Goal: Find specific page/section: Find specific page/section

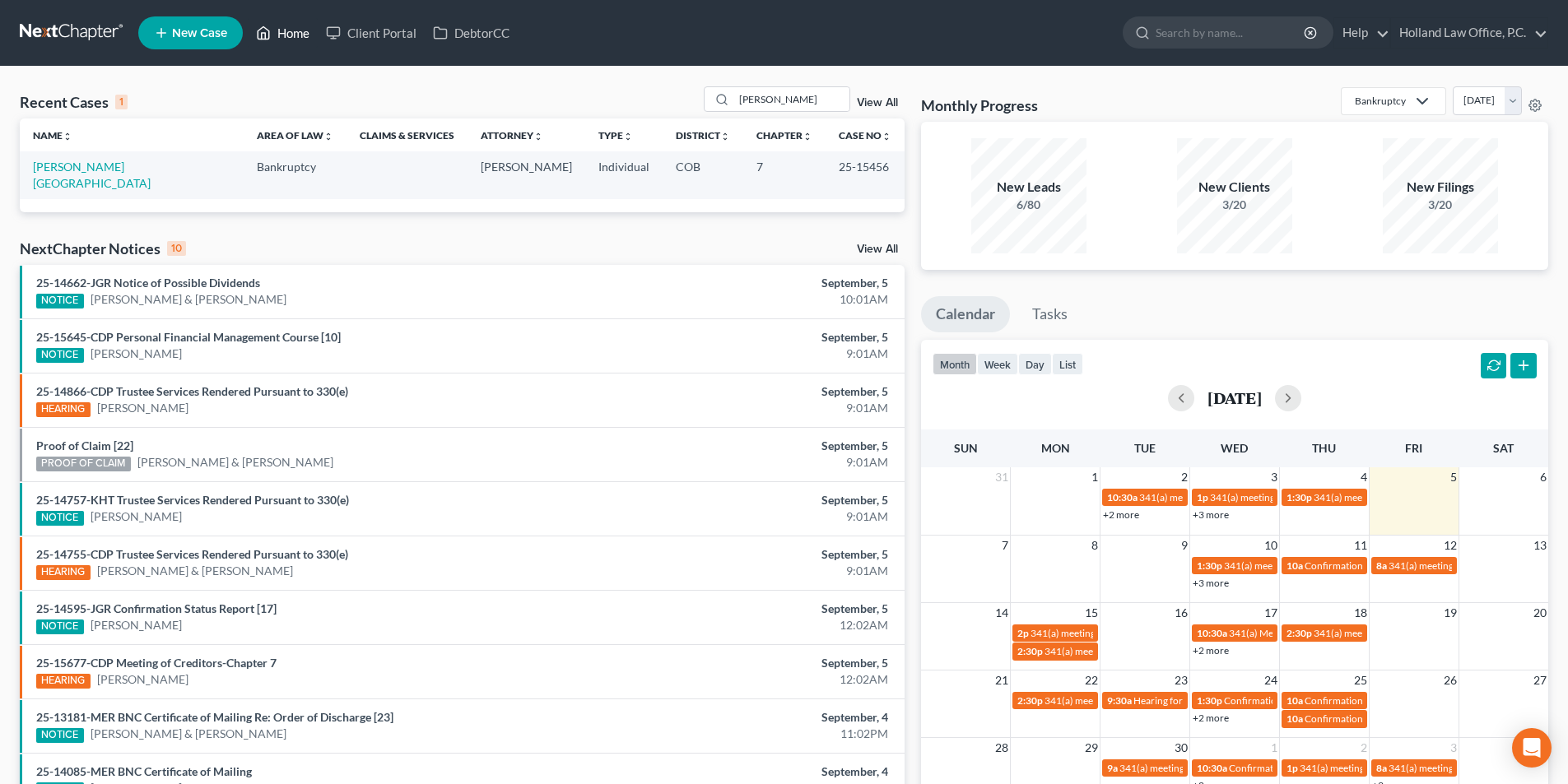
click at [274, 30] on link "Home" at bounding box center [283, 32] width 70 height 30
click at [292, 32] on link "Home" at bounding box center [283, 32] width 70 height 30
click at [293, 31] on link "Home" at bounding box center [283, 32] width 70 height 30
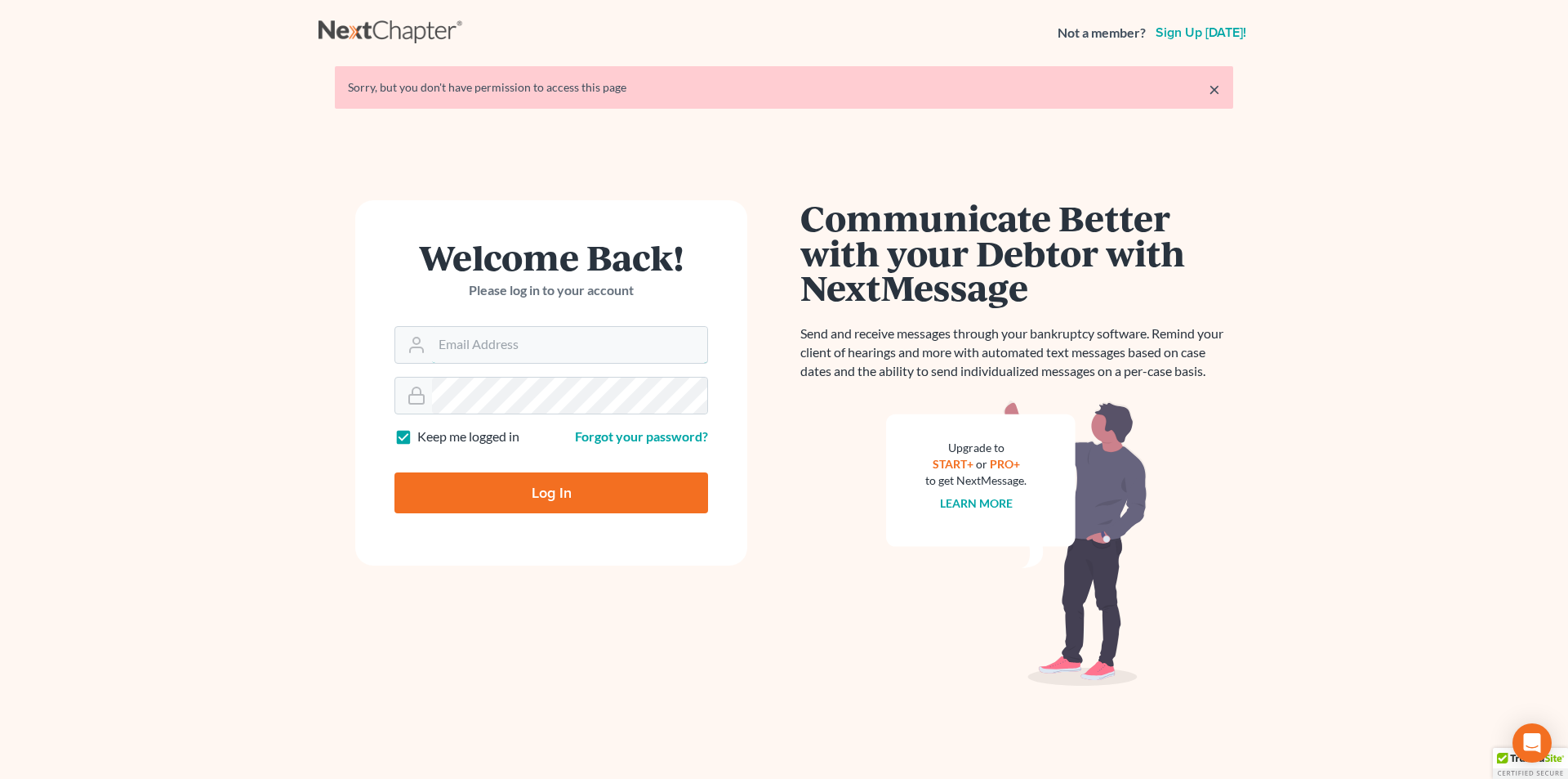
type input "donna@hollandlaw970.com"
click at [511, 487] on input "Log In" at bounding box center [550, 493] width 313 height 41
type input "Thinking..."
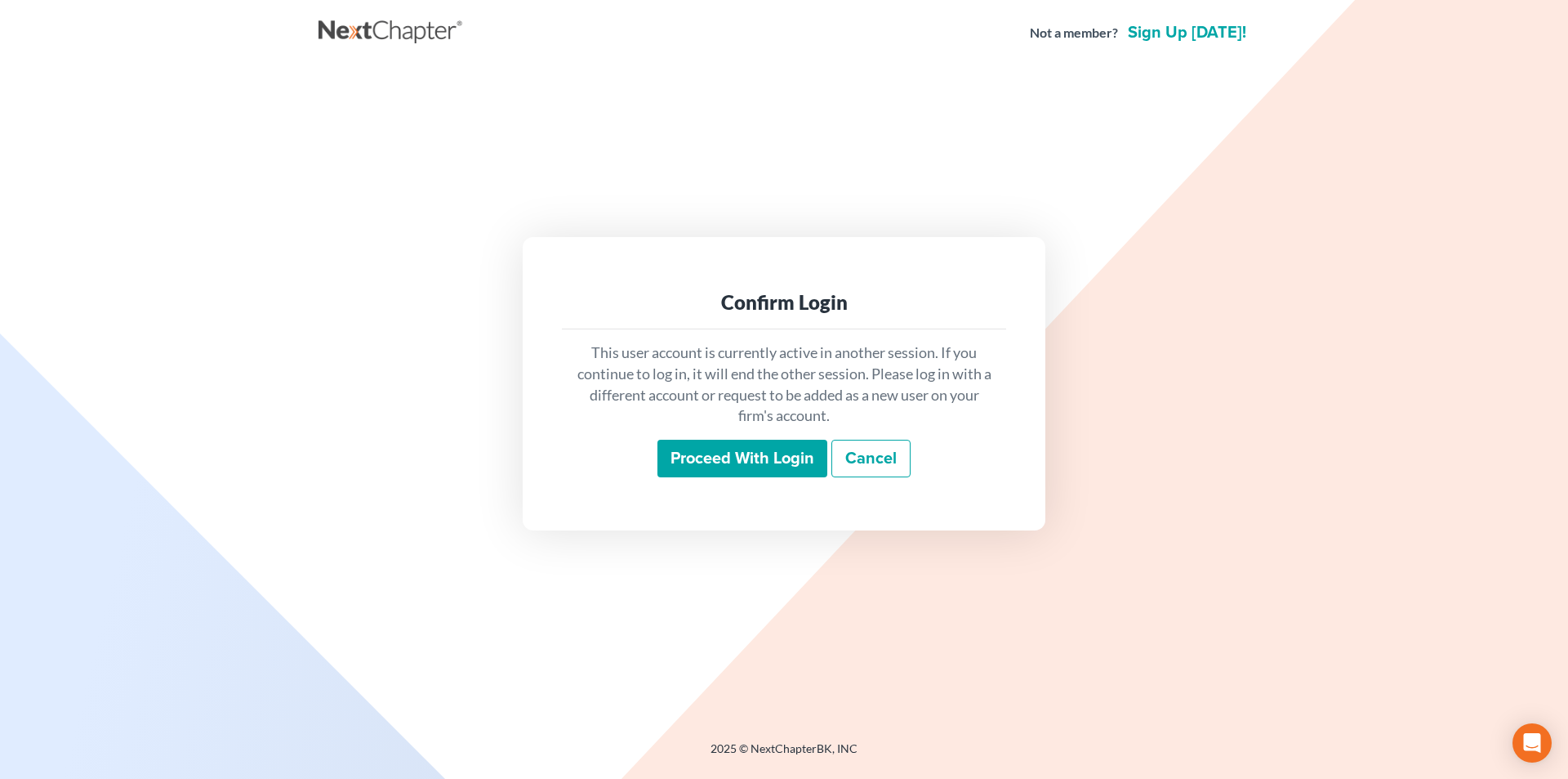
click at [736, 446] on input "Proceed with login" at bounding box center [742, 458] width 170 height 37
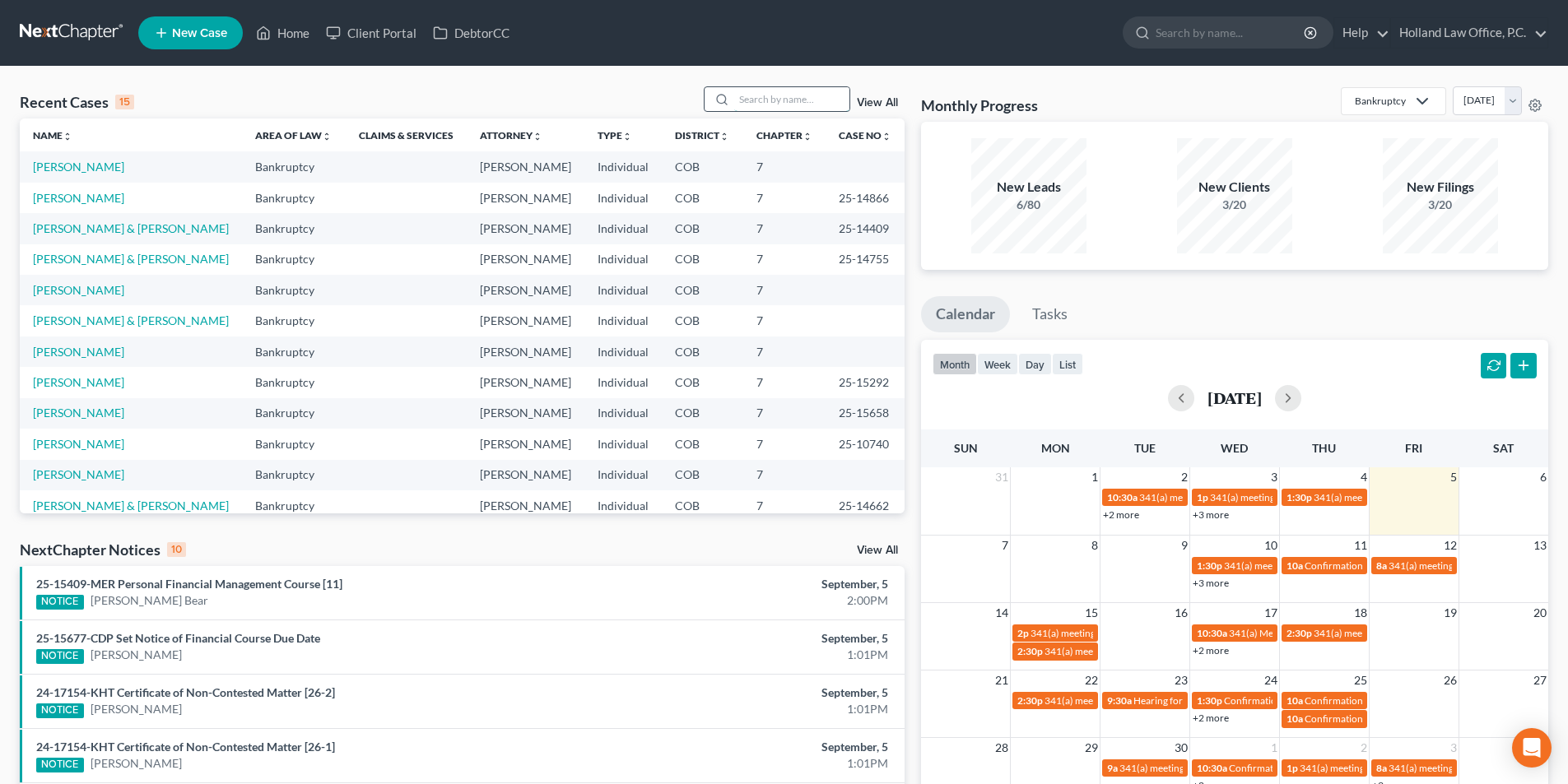
click at [784, 98] on input "search" at bounding box center [792, 99] width 115 height 24
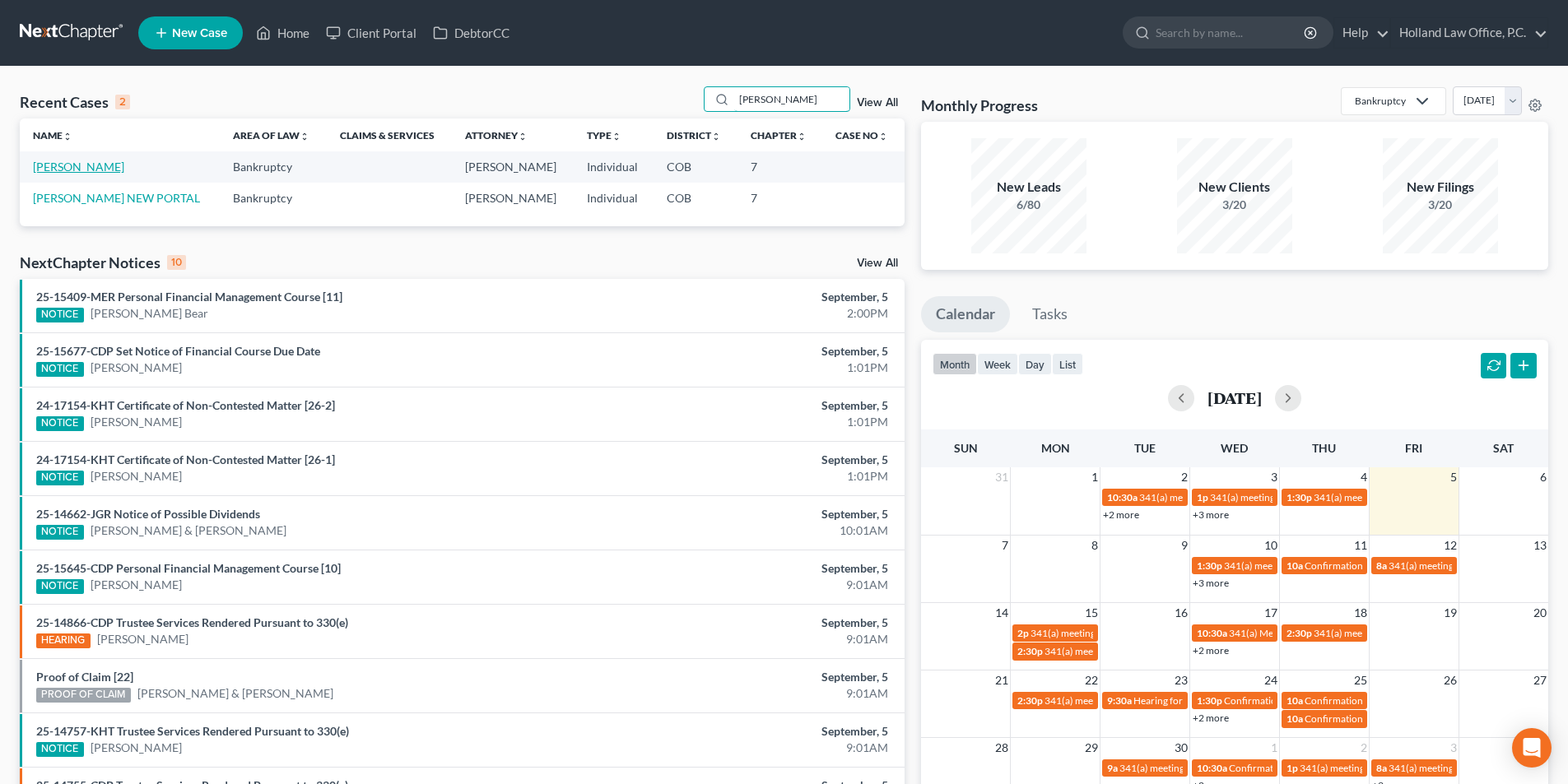
type input "ryon"
click at [88, 170] on link "Ryon, Cherie" at bounding box center [79, 166] width 91 height 14
